Goal: Navigation & Orientation: Find specific page/section

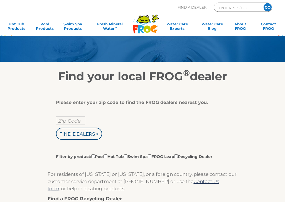
scroll to position [28, 0]
click at [75, 120] on input "Zip Code" at bounding box center [70, 120] width 29 height 8
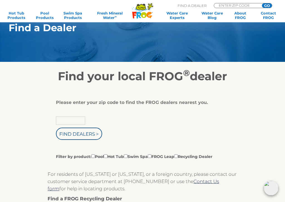
scroll to position [28, 0]
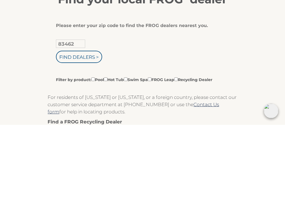
type input "83462"
click at [94, 128] on input "Find Dealers >" at bounding box center [79, 134] width 46 height 12
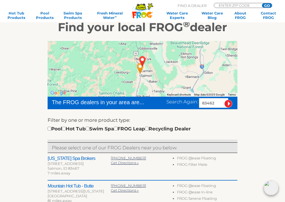
scroll to position [78, 0]
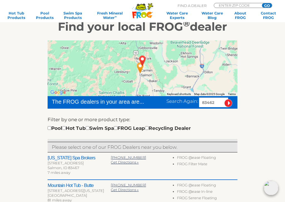
click at [268, 4] on input "GO" at bounding box center [267, 5] width 10 height 4
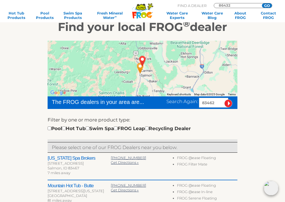
type input "86432"
click at [270, 3] on input "GO" at bounding box center [267, 5] width 10 height 4
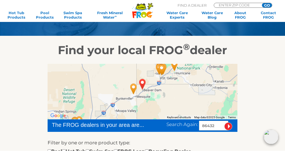
scroll to position [55, 0]
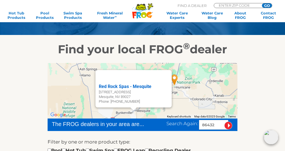
click at [142, 76] on div at bounding box center [127, 76] width 56 height 13
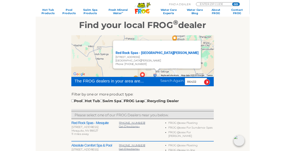
scroll to position [0, 0]
